Goal: Information Seeking & Learning: Check status

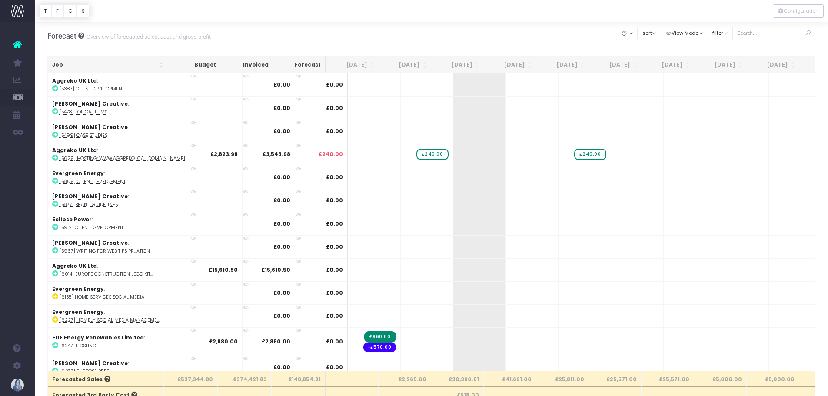
click at [712, 25] on div "filter By Job Lead All [PERSON_NAME] [PERSON_NAME] [PERSON_NAME] [PERSON_NAME] …" at bounding box center [719, 33] width 25 height 18
click at [714, 30] on button "filter" at bounding box center [719, 33] width 25 height 13
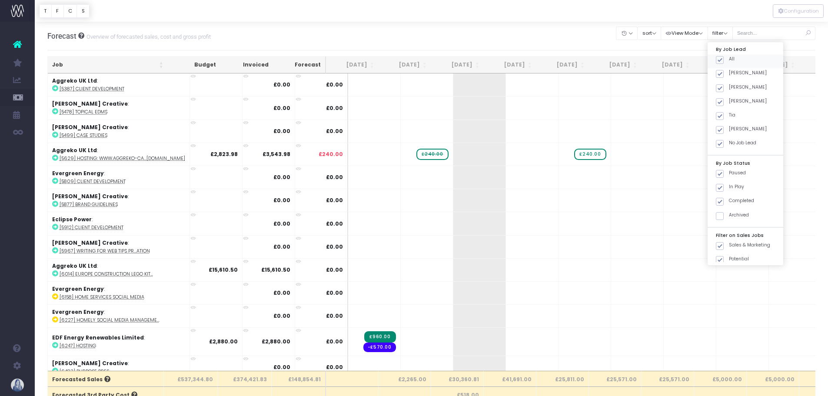
click at [718, 60] on span at bounding box center [720, 60] width 8 height 8
click at [729, 60] on input "All" at bounding box center [732, 59] width 6 height 6
checkbox input "false"
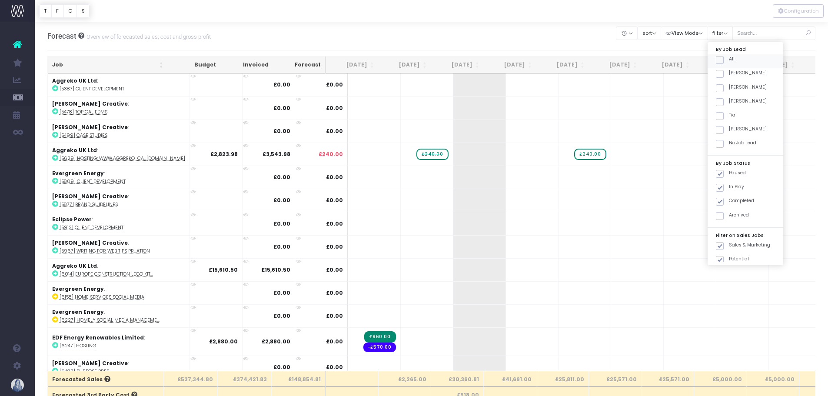
checkbox input "false"
click at [719, 76] on span at bounding box center [720, 74] width 8 height 8
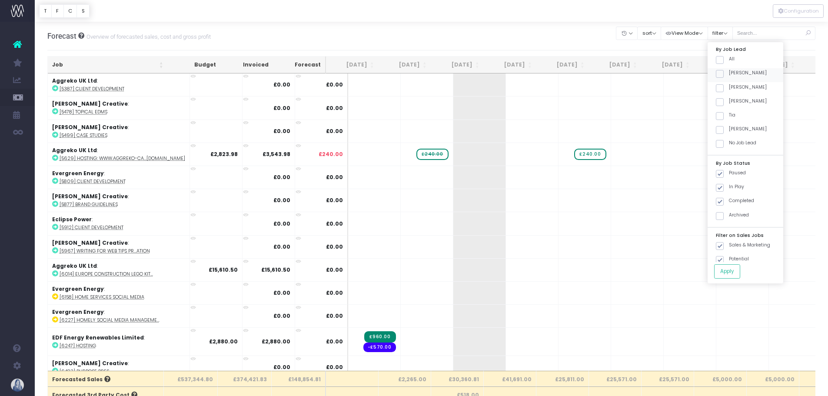
click at [729, 75] on input "[PERSON_NAME]" at bounding box center [732, 73] width 6 height 6
checkbox input "true"
click at [725, 269] on button "Apply" at bounding box center [727, 271] width 26 height 14
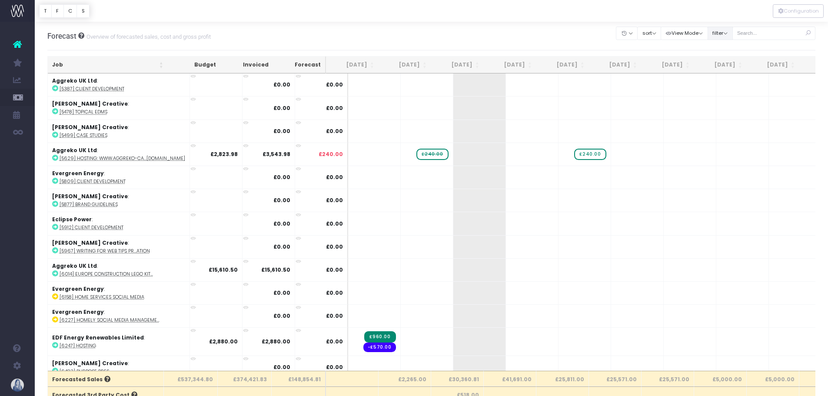
click at [731, 34] on button "filter" at bounding box center [719, 33] width 25 height 13
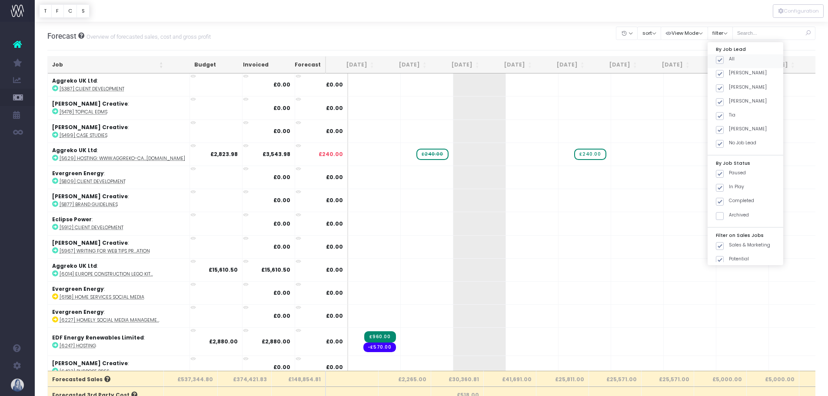
click at [719, 58] on span at bounding box center [720, 60] width 8 height 8
click at [729, 58] on input "All" at bounding box center [732, 59] width 6 height 6
checkbox input "false"
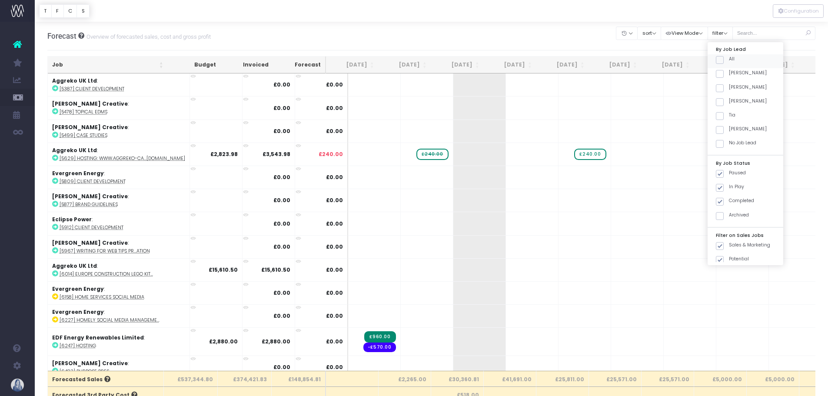
checkbox input "false"
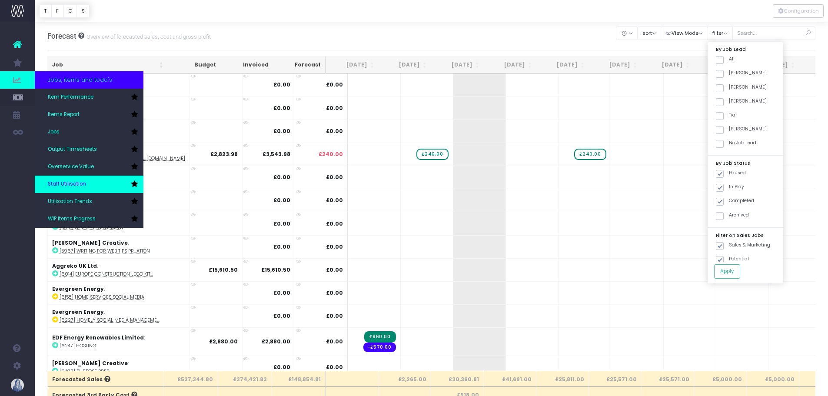
click at [101, 187] on link "Staff Utilisation" at bounding box center [89, 184] width 109 height 17
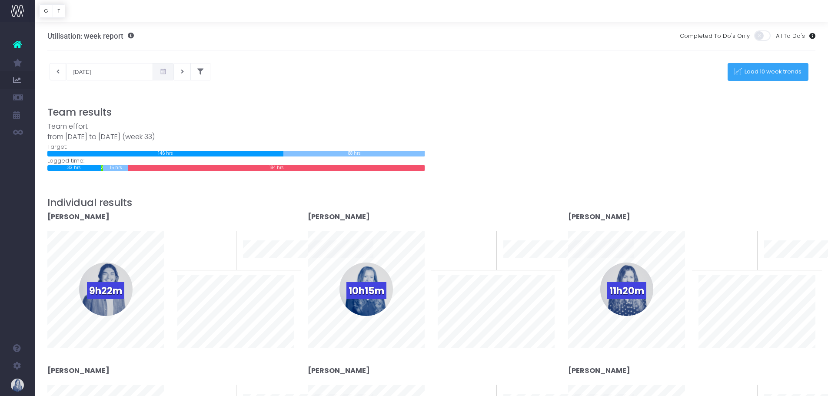
click at [763, 74] on span "Load 10 week trends" at bounding box center [772, 71] width 60 height 7
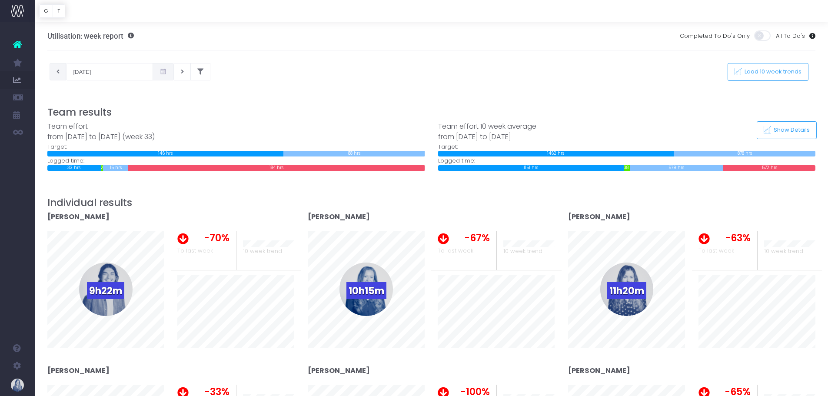
click at [62, 74] on button at bounding box center [58, 71] width 17 height 17
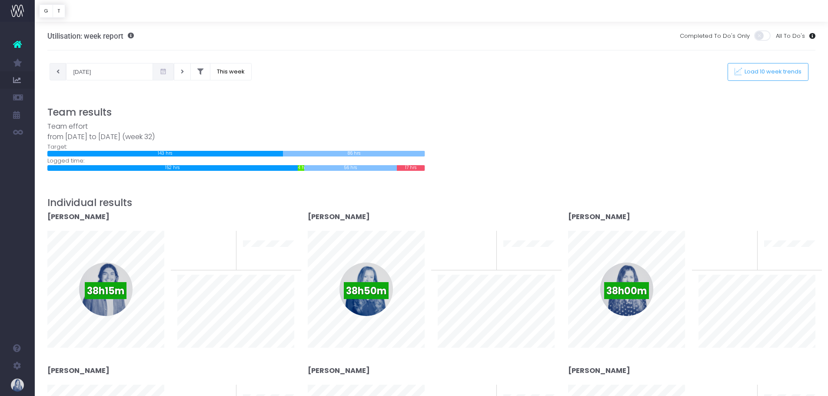
click at [53, 76] on button at bounding box center [58, 71] width 17 height 17
click at [53, 71] on button at bounding box center [58, 71] width 17 height 17
click at [50, 74] on button at bounding box center [58, 71] width 17 height 17
click at [162, 72] on icon at bounding box center [162, 72] width 7 height 0
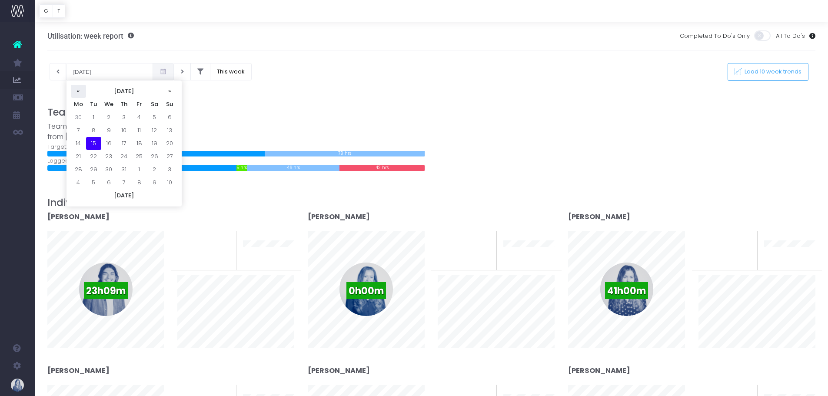
click at [81, 92] on th "«" at bounding box center [78, 91] width 15 height 13
click at [81, 143] on td "12" at bounding box center [78, 143] width 15 height 13
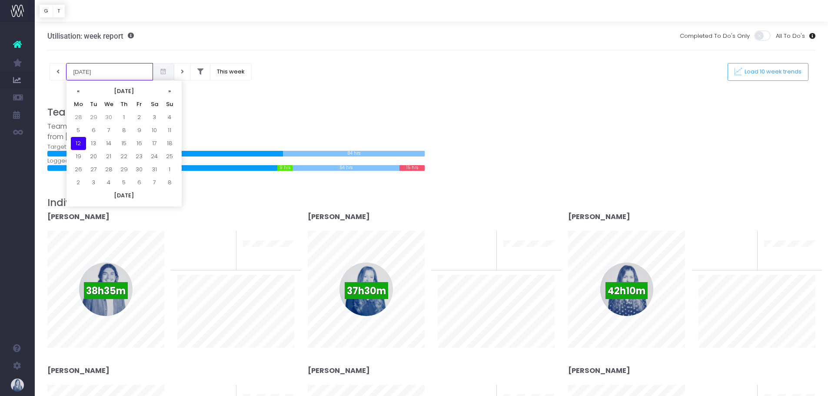
click at [105, 77] on input "12-05-2025" at bounding box center [109, 71] width 87 height 17
click at [82, 90] on th "«" at bounding box center [78, 91] width 15 height 13
click at [165, 91] on th "»" at bounding box center [169, 91] width 15 height 13
click at [75, 91] on th "«" at bounding box center [78, 91] width 15 height 13
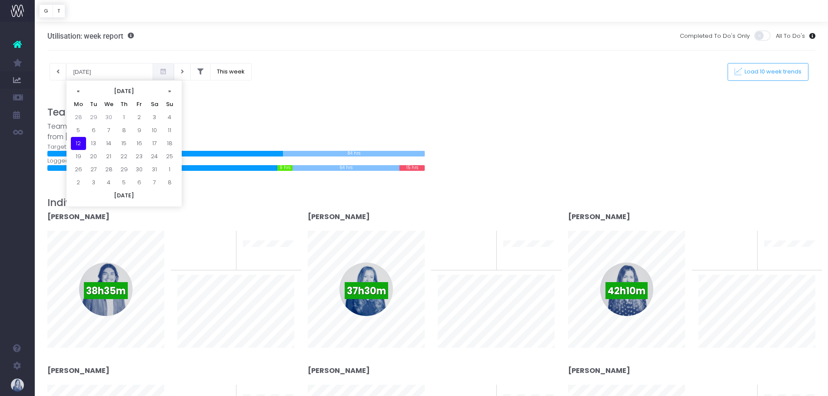
click at [75, 91] on th "«" at bounding box center [78, 91] width 15 height 13
click at [79, 141] on td "10" at bounding box center [78, 143] width 15 height 13
type input "10-03-2025"
